Goal: Task Accomplishment & Management: Manage account settings

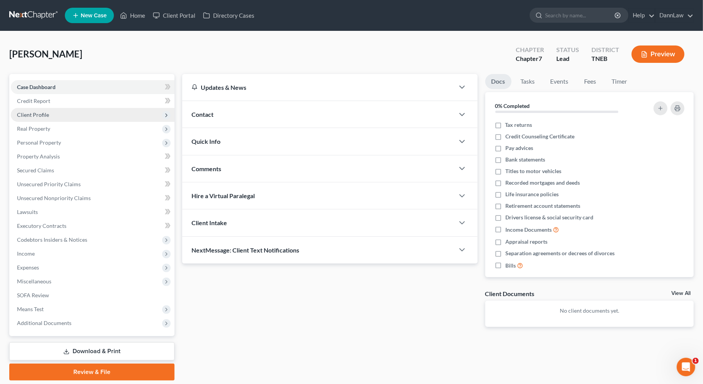
click at [65, 114] on span "Client Profile" at bounding box center [93, 115] width 164 height 14
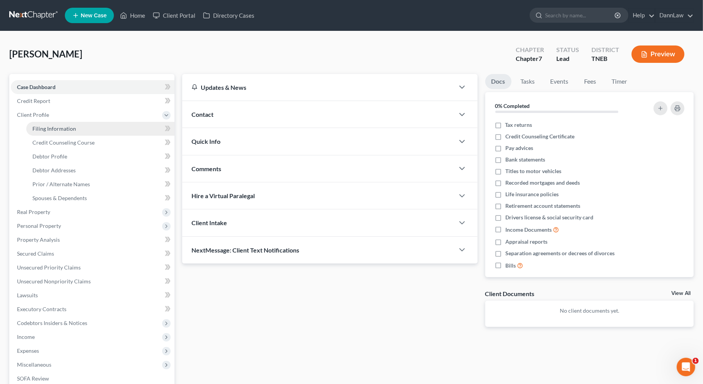
click at [128, 132] on link "Filing Information" at bounding box center [100, 129] width 148 height 14
select select "1"
select select "0"
select select "44"
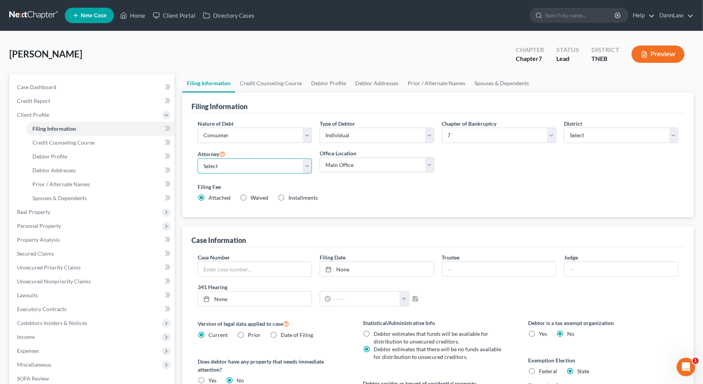
click at [309, 171] on select "Select [PERSON_NAME] - OHSB [PERSON_NAME] - KYEB [PERSON_NAME] - OHNB [PERSON_N…" at bounding box center [255, 166] width 114 height 15
click at [675, 14] on link "DannLaw" at bounding box center [674, 15] width 38 height 14
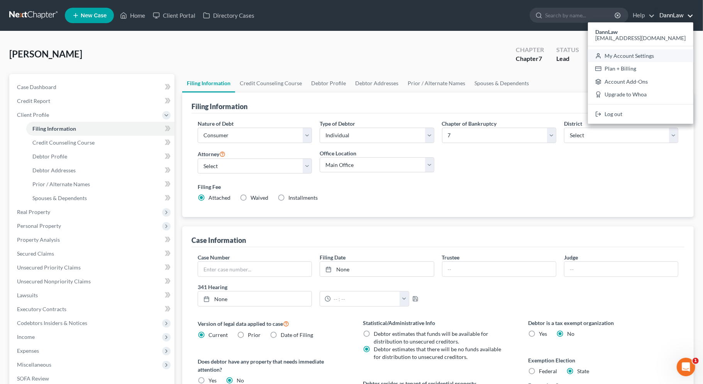
click at [648, 55] on link "My Account Settings" at bounding box center [640, 55] width 105 height 13
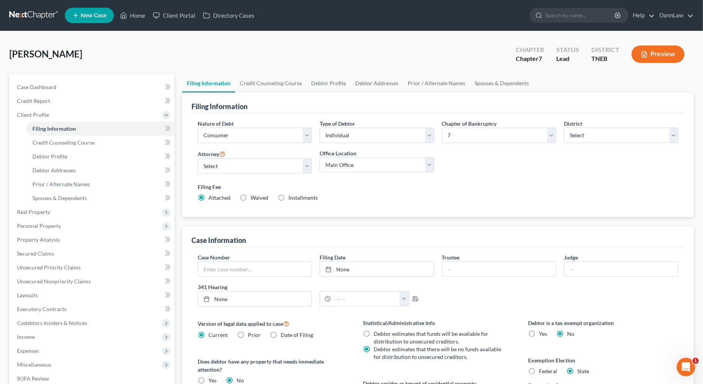
select select "61"
select select "24"
select select "36"
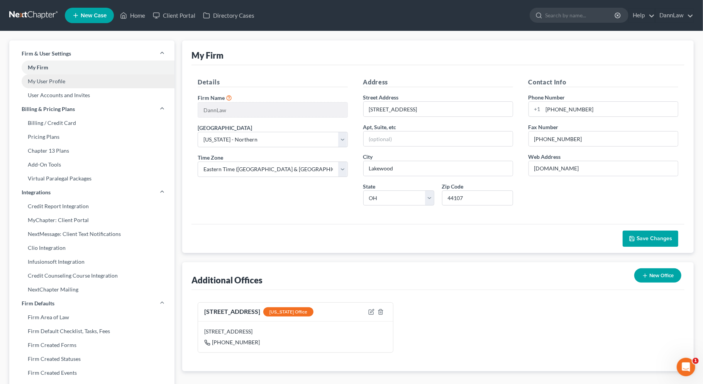
click at [59, 81] on link "My User Profile" at bounding box center [91, 81] width 165 height 14
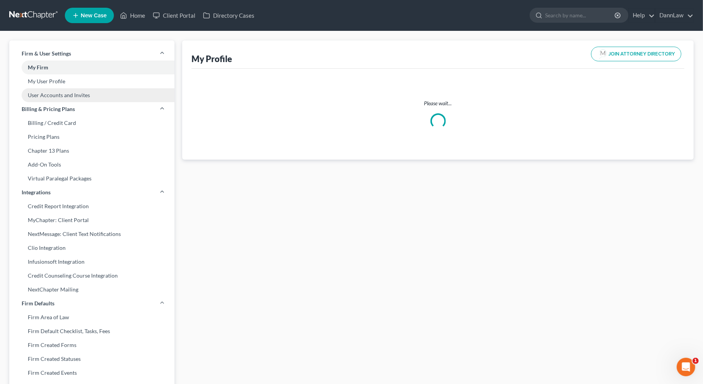
select select "33"
select select "51"
select select "attorney"
select select "0"
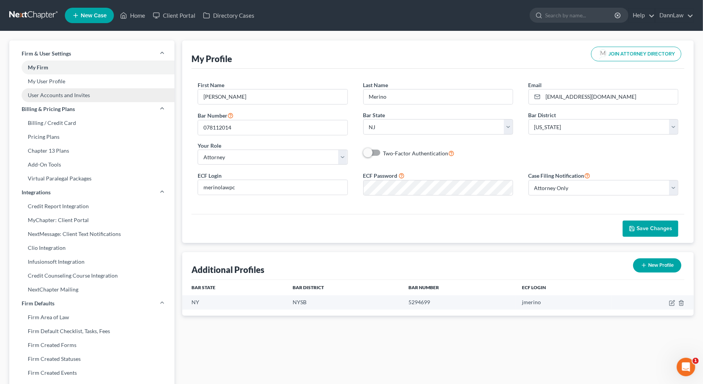
click at [66, 98] on link "User Accounts and Invites" at bounding box center [91, 95] width 165 height 14
